Goal: Find specific page/section: Find specific page/section

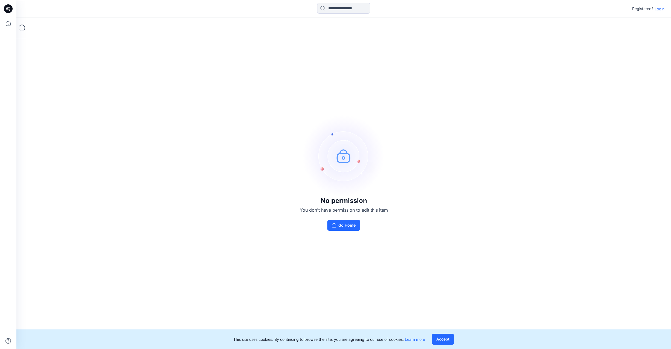
click at [660, 8] on p "Login" at bounding box center [659, 9] width 10 height 6
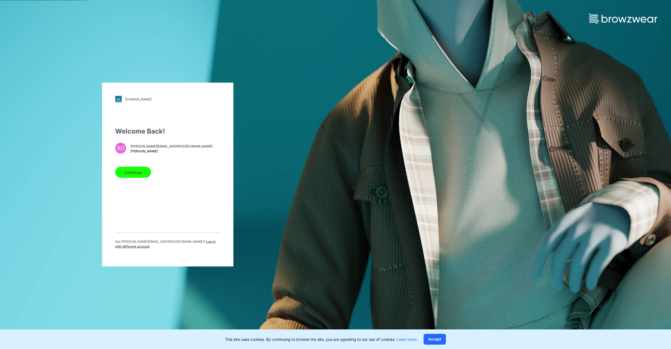
drag, startPoint x: 131, startPoint y: 170, endPoint x: 392, endPoint y: 180, distance: 260.7
click at [133, 171] on button "Continue" at bounding box center [133, 172] width 36 height 11
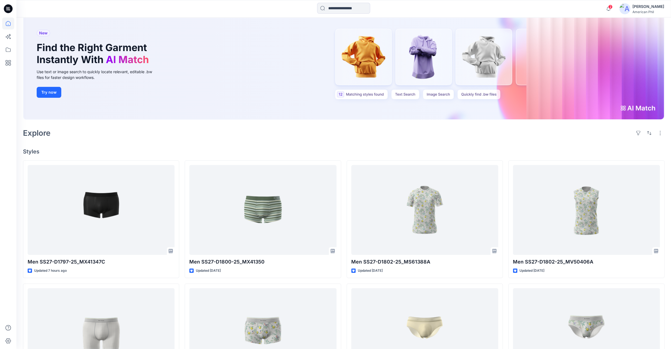
scroll to position [44, 0]
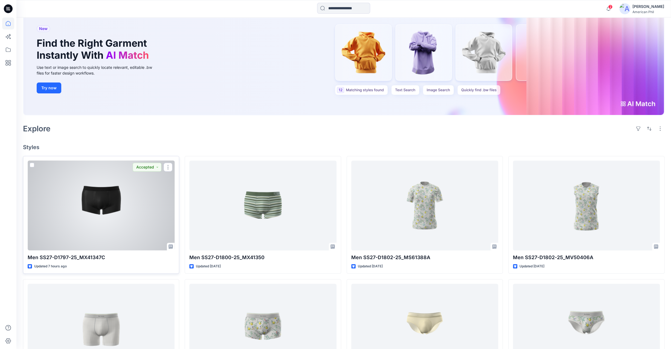
click at [103, 203] on div at bounding box center [101, 206] width 147 height 90
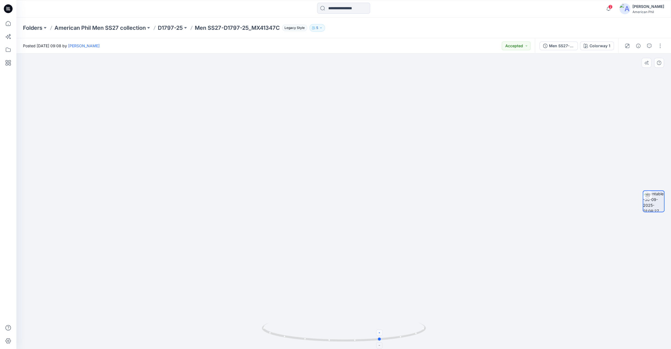
drag, startPoint x: 349, startPoint y: 336, endPoint x: 380, endPoint y: 331, distance: 31.0
click at [385, 333] on icon at bounding box center [344, 333] width 165 height 21
click at [611, 7] on span "2" at bounding box center [610, 7] width 4 height 4
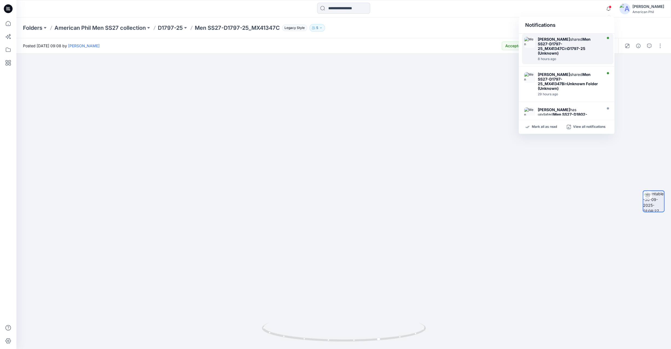
click at [558, 47] on strong "Men SS27-D1797-25_MX41347C" at bounding box center [564, 44] width 53 height 14
